Goal: Information Seeking & Learning: Learn about a topic

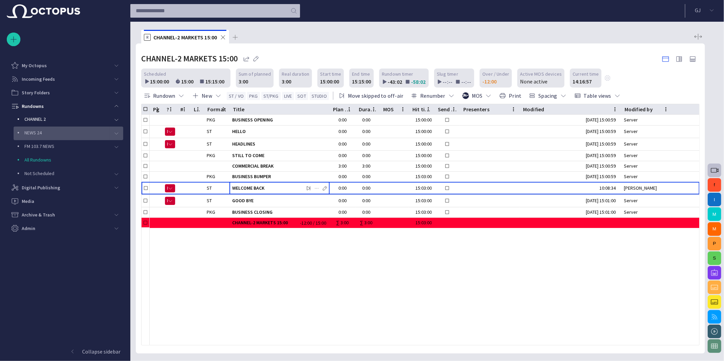
click at [46, 129] on p "NEWS 24" at bounding box center [66, 132] width 85 height 7
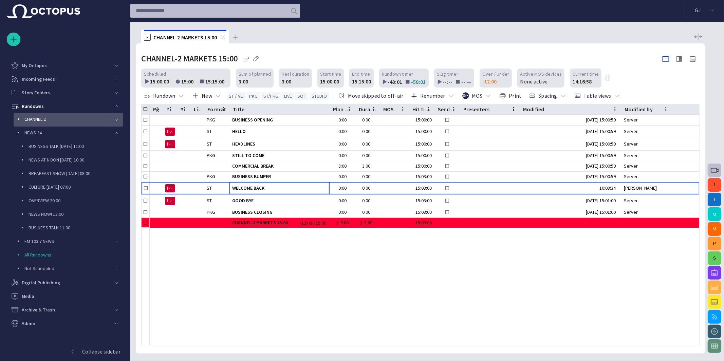
click at [50, 118] on p "CHANNEL 2" at bounding box center [66, 119] width 85 height 7
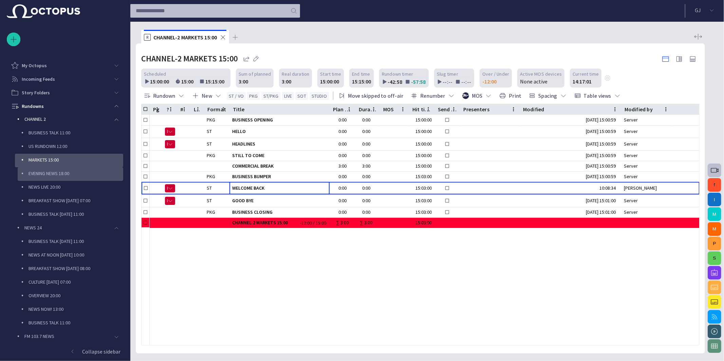
click at [53, 176] on p "EVENING NEWS 18:00" at bounding box center [76, 173] width 95 height 7
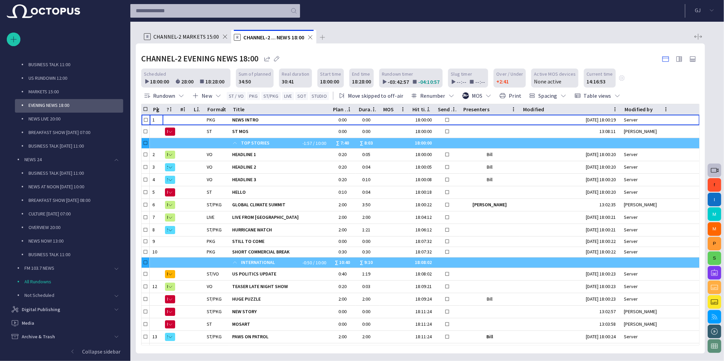
scroll to position [80, 0]
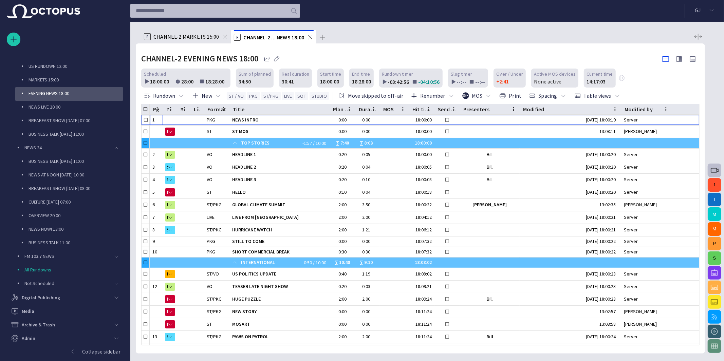
drag, startPoint x: 65, startPoint y: 94, endPoint x: 80, endPoint y: 97, distance: 16.1
click at [65, 93] on p "EVENING NEWS 18:00" at bounding box center [76, 93] width 95 height 7
drag, startPoint x: 230, startPoint y: 108, endPoint x: 238, endPoint y: 107, distance: 8.2
click at [238, 107] on div at bounding box center [238, 109] width 3 height 11
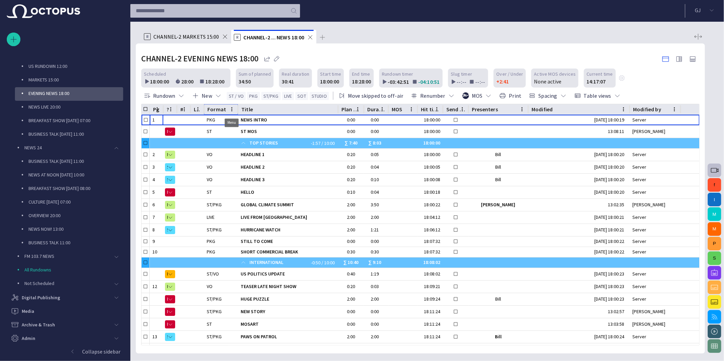
click at [230, 108] on icon "Format column menu" at bounding box center [232, 109] width 6 height 6
click at [214, 138] on span "Manage columns" at bounding box center [190, 135] width 49 height 8
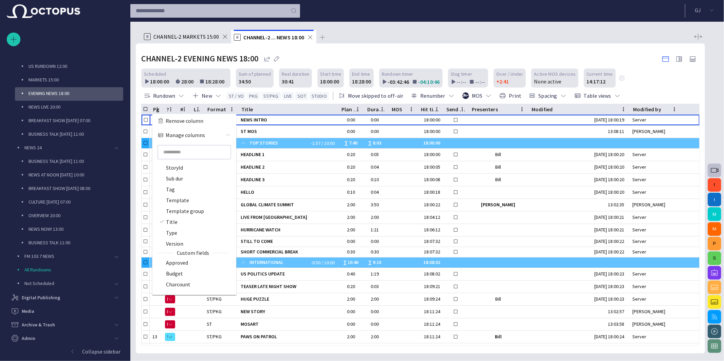
scroll to position [546, 0]
click at [180, 233] on label "Type" at bounding box center [188, 233] width 58 height 8
click at [180, 233] on div "slug.elementSkips ? @ # ^ Assignments Backtime CG page Cm dur Comments Content …" at bounding box center [194, 219] width 84 height 153
click at [164, 232] on div "slug.elementSkips ? @ # ^ Assignments Backtime CG page Cm dur Comments Content …" at bounding box center [194, 219] width 84 height 153
click at [174, 232] on div "slug.elementSkips ? @ # ^ Assignments Backtime CG page Cm dur Comments Content …" at bounding box center [194, 219] width 84 height 153
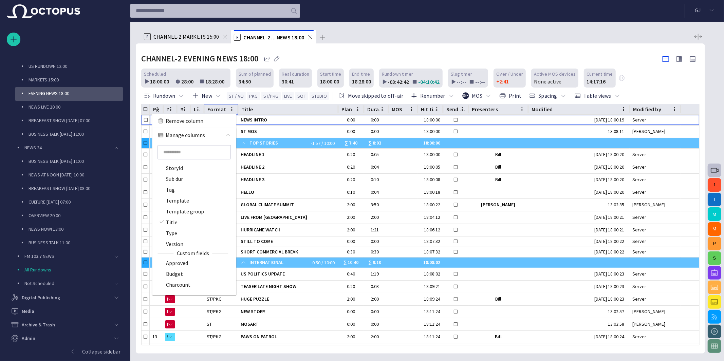
click at [231, 108] on icon "Format column menu" at bounding box center [232, 109] width 6 height 6
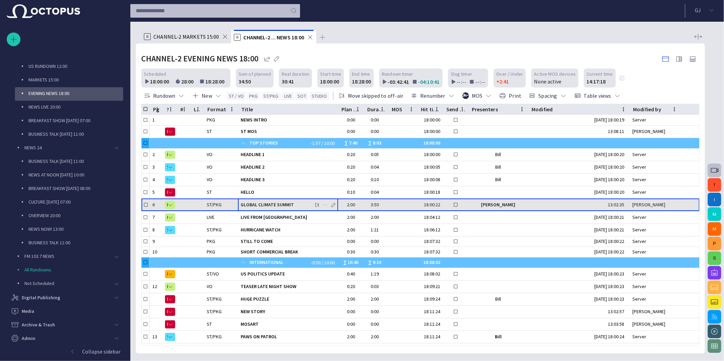
click at [279, 202] on span "GLOBAL CLIMATE SUMMIT" at bounding box center [288, 205] width 95 height 6
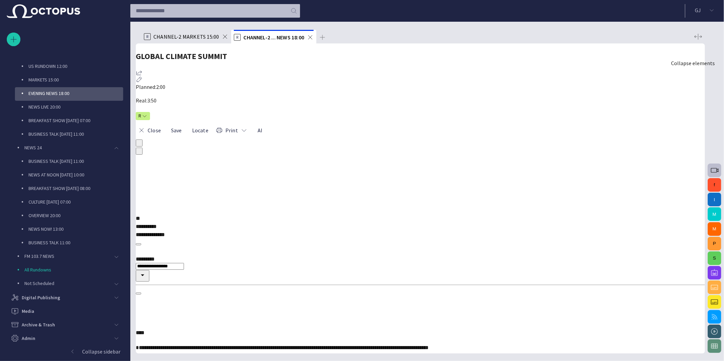
click at [137, 153] on span "button" at bounding box center [137, 153] width 0 height 0
click at [435, 247] on div "**********" at bounding box center [420, 303] width 569 height 113
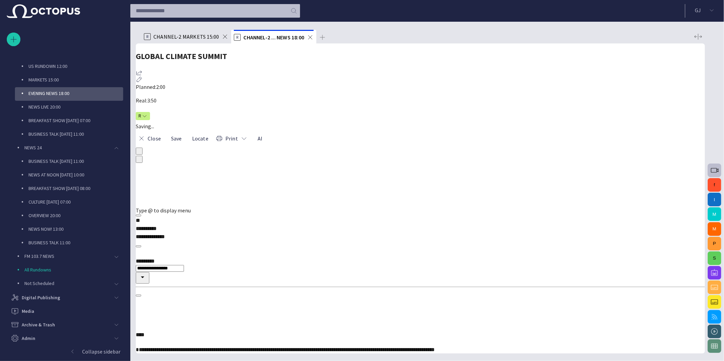
click at [425, 347] on span "**********" at bounding box center [285, 349] width 299 height 5
click at [159, 132] on button "Close" at bounding box center [150, 138] width 28 height 12
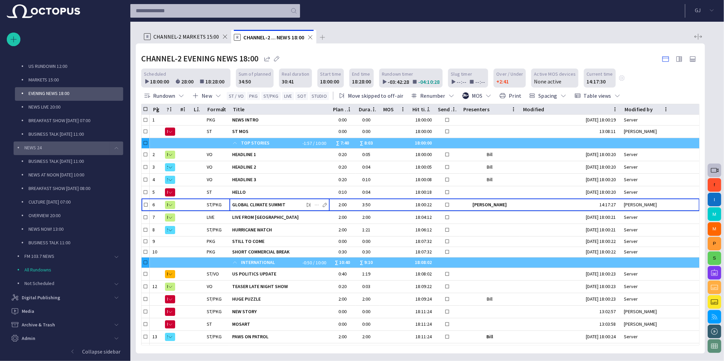
click at [114, 147] on span "main menu" at bounding box center [116, 148] width 5 height 5
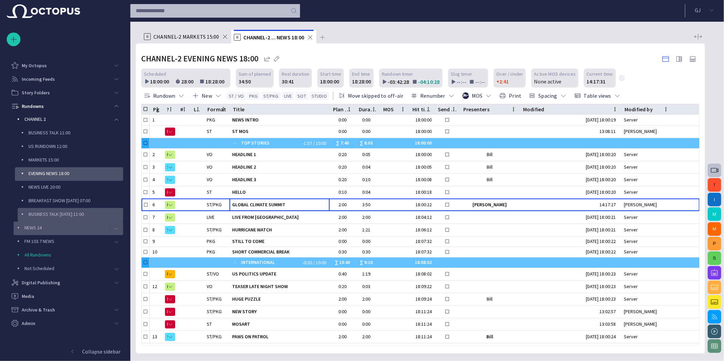
scroll to position [0, 0]
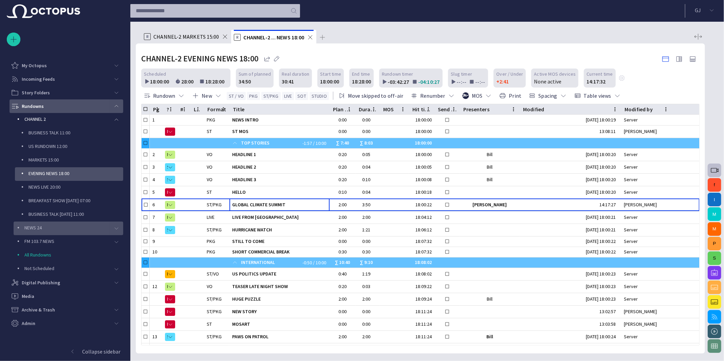
click at [117, 106] on span "main menu" at bounding box center [116, 106] width 5 height 5
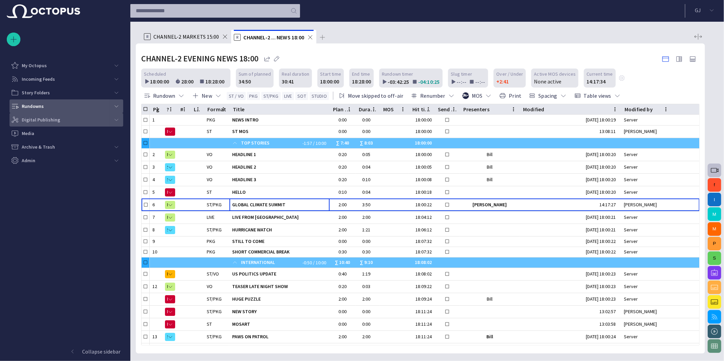
click at [49, 116] on p "Digital Publishing" at bounding box center [41, 119] width 38 height 7
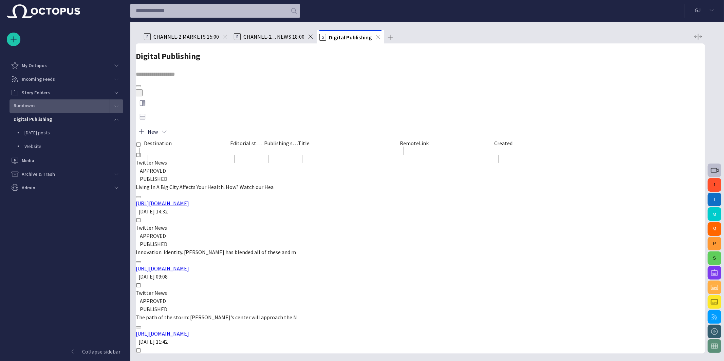
drag, startPoint x: 233, startPoint y: 104, endPoint x: 237, endPoint y: 104, distance: 3.8
click at [230, 155] on div at bounding box center [187, 160] width 86 height 11
click at [137, 94] on span "button" at bounding box center [137, 94] width 0 height 0
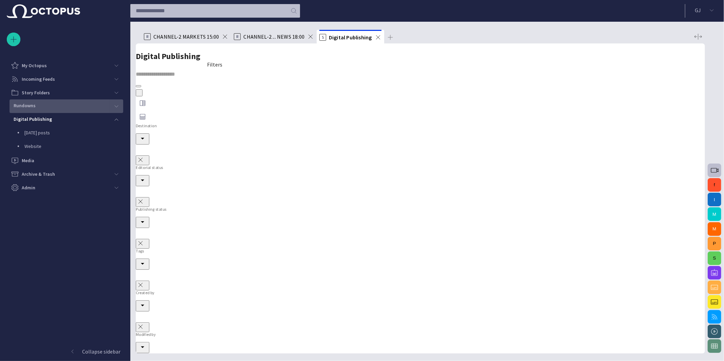
click at [143, 89] on button "button" at bounding box center [139, 92] width 7 height 7
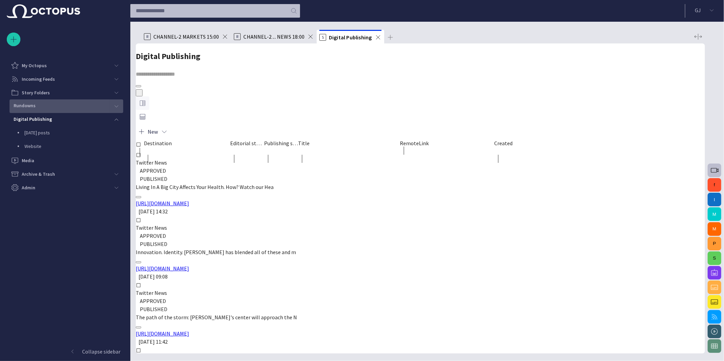
click at [147, 99] on span "button" at bounding box center [143, 103] width 8 height 8
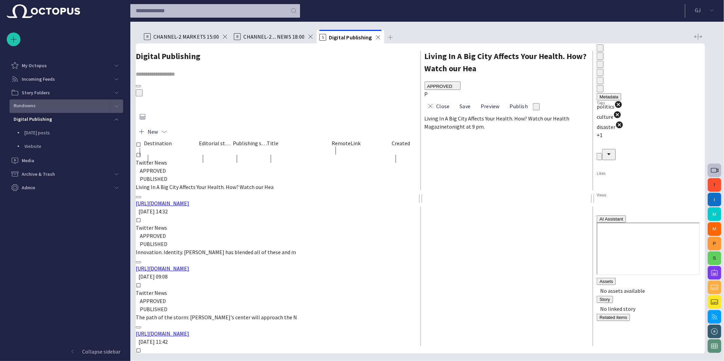
click at [205, 224] on div "Twitter News" at bounding box center [245, 228] width 218 height 8
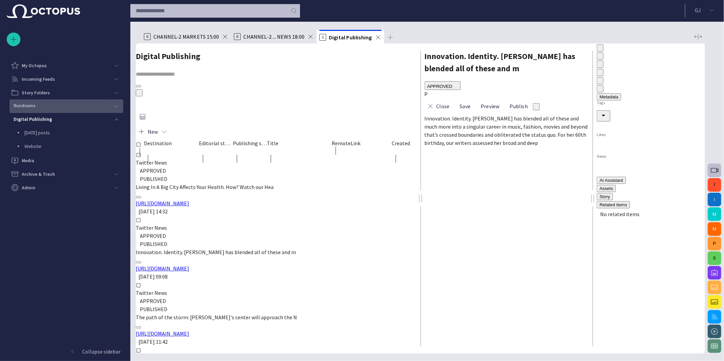
scroll to position [0, 0]
click at [202, 289] on div "Twitter News" at bounding box center [224, 293] width 179 height 8
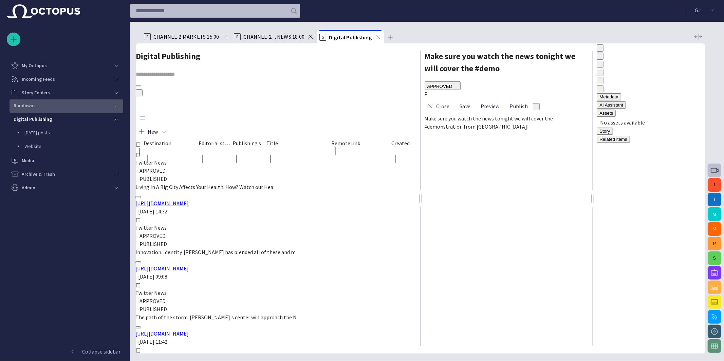
drag, startPoint x: 197, startPoint y: 255, endPoint x: 193, endPoint y: 231, distance: 24.8
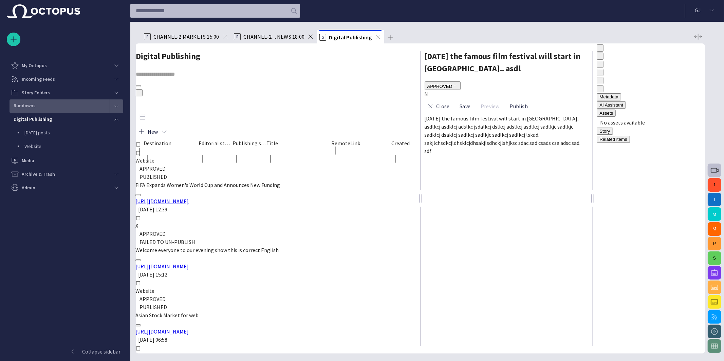
scroll to position [436, 0]
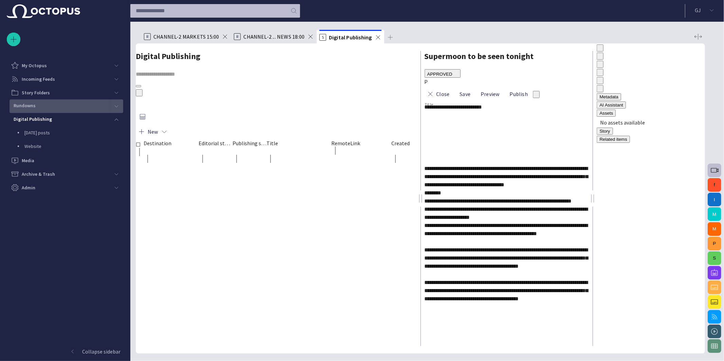
scroll to position [0, 0]
click at [168, 128] on span "button" at bounding box center [164, 131] width 7 height 7
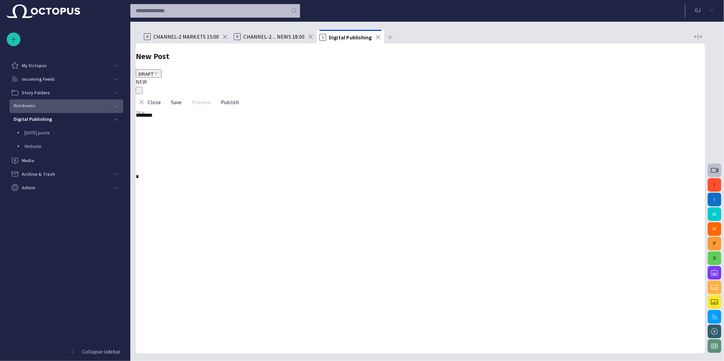
click at [294, 181] on div at bounding box center [420, 181] width 569 height 0
click at [139, 166] on span "button" at bounding box center [139, 166] width 0 height 0
click at [279, 167] on div "***" at bounding box center [420, 171] width 569 height 8
click at [155, 96] on button "Close" at bounding box center [150, 102] width 28 height 12
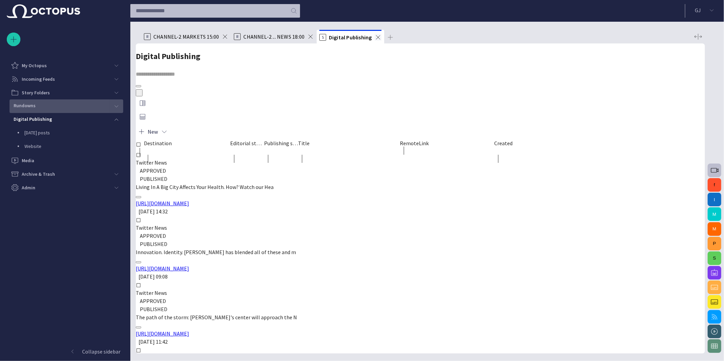
click at [377, 36] on span at bounding box center [378, 37] width 7 height 7
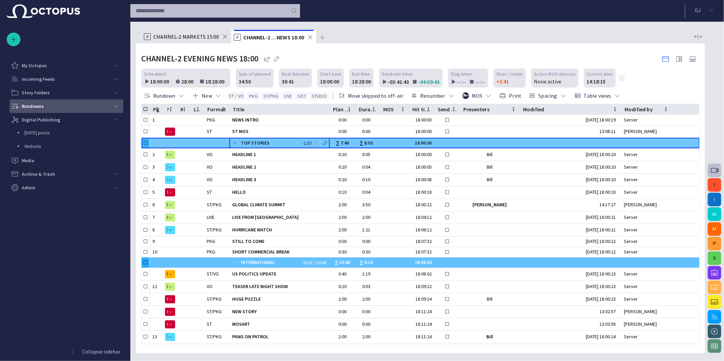
drag, startPoint x: 234, startPoint y: 143, endPoint x: 243, endPoint y: 143, distance: 9.2
click at [234, 143] on span at bounding box center [234, 143] width 5 height 5
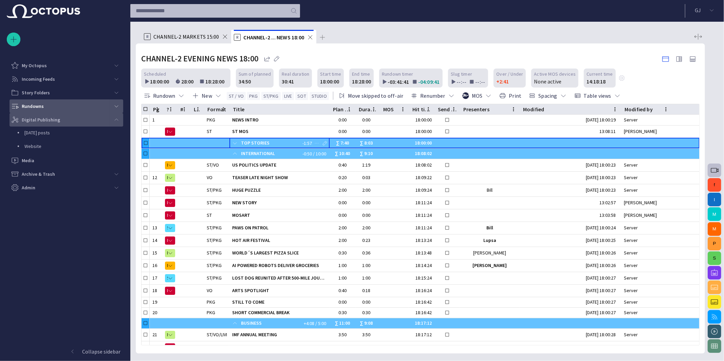
click at [113, 118] on div "main menu" at bounding box center [117, 120] width 14 height 14
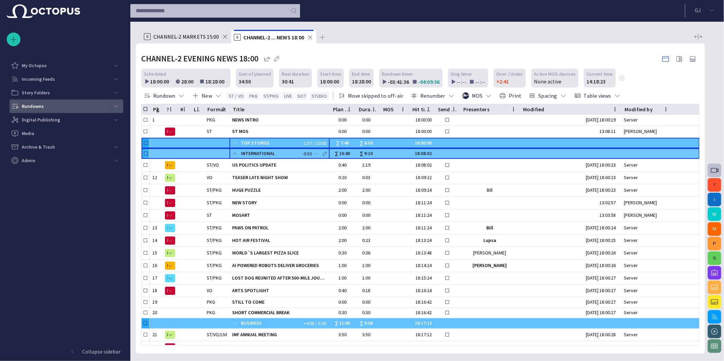
click at [235, 152] on span at bounding box center [234, 153] width 5 height 5
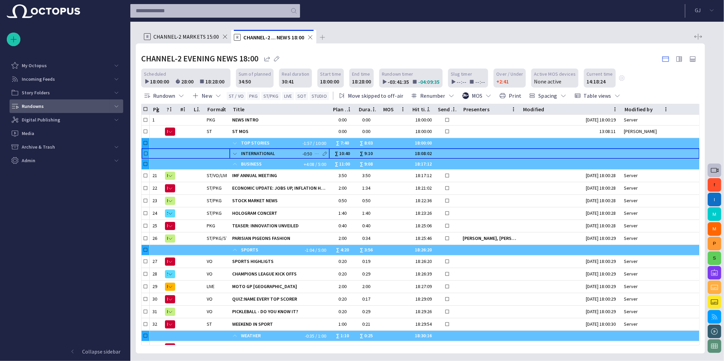
click at [235, 154] on span at bounding box center [234, 153] width 5 height 5
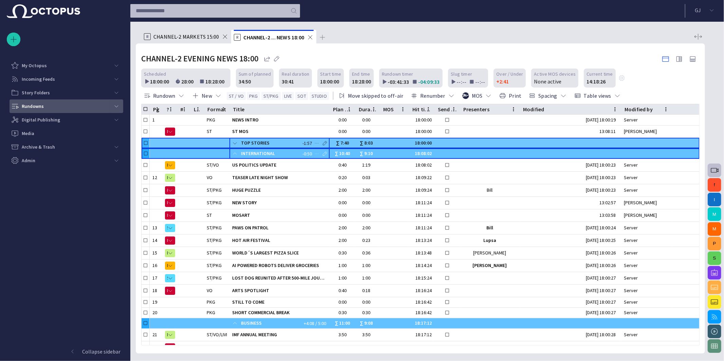
click at [235, 142] on span at bounding box center [234, 143] width 5 height 5
